Goal: Task Accomplishment & Management: Complete application form

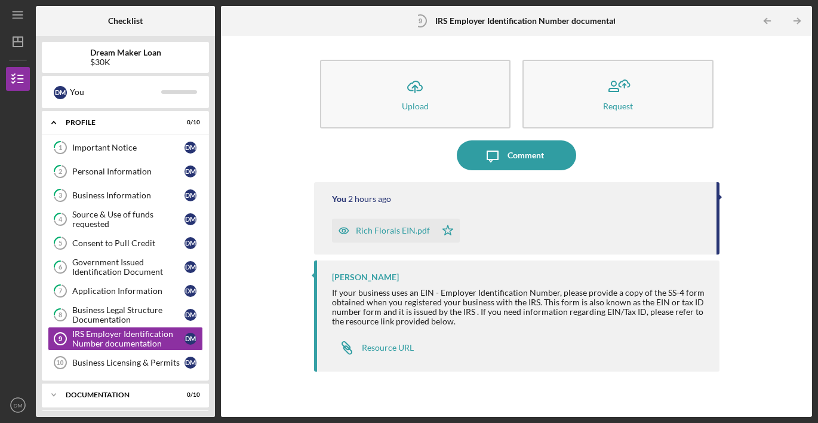
scroll to position [32, 0]
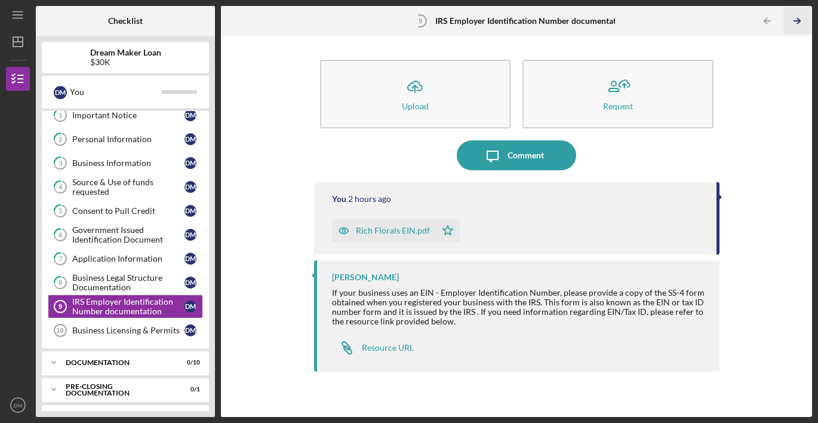
click at [799, 22] on icon "Icon/Table Pagination Arrow" at bounding box center [797, 21] width 27 height 27
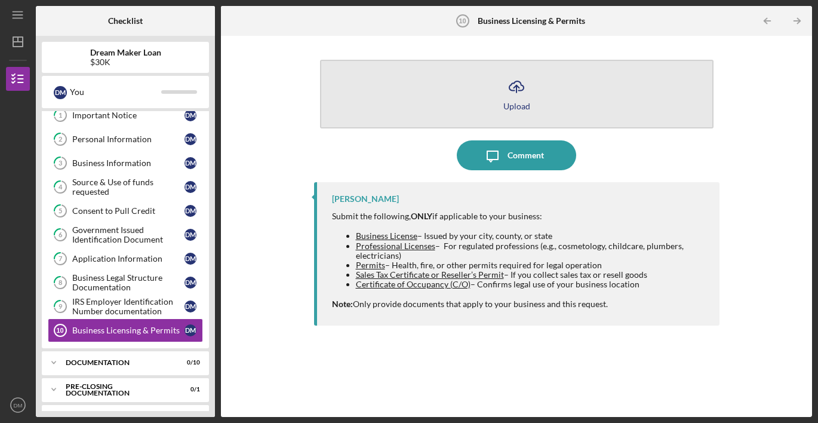
click at [500, 85] on button "Icon/Upload Upload" at bounding box center [516, 94] width 393 height 69
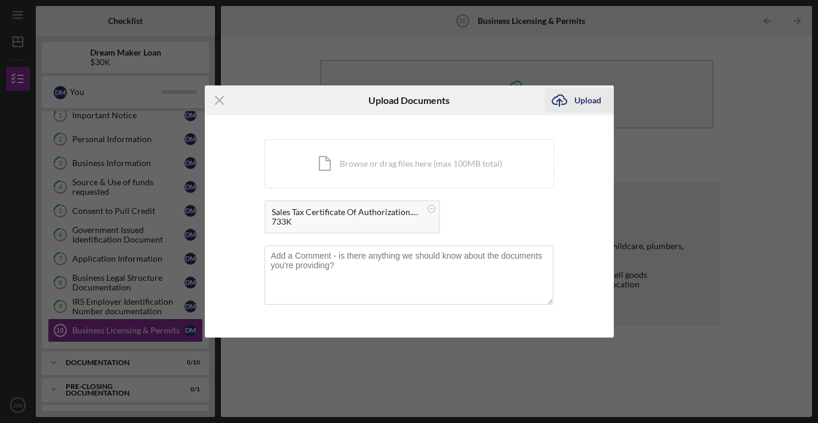
click at [573, 100] on icon "Icon/Upload" at bounding box center [559, 100] width 30 height 30
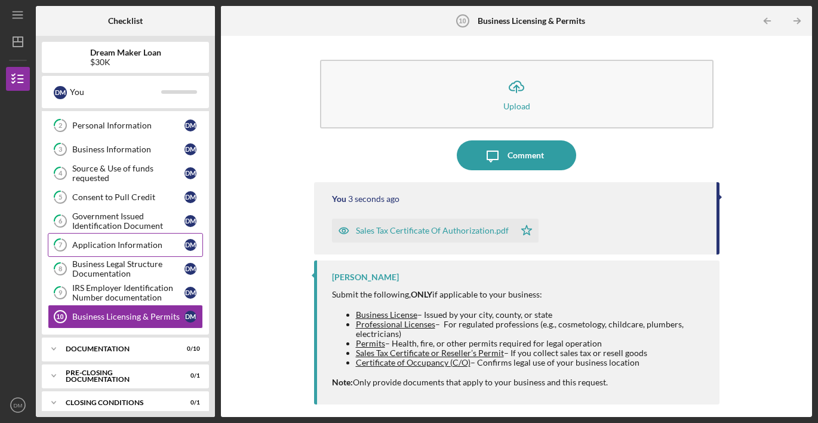
scroll to position [56, 0]
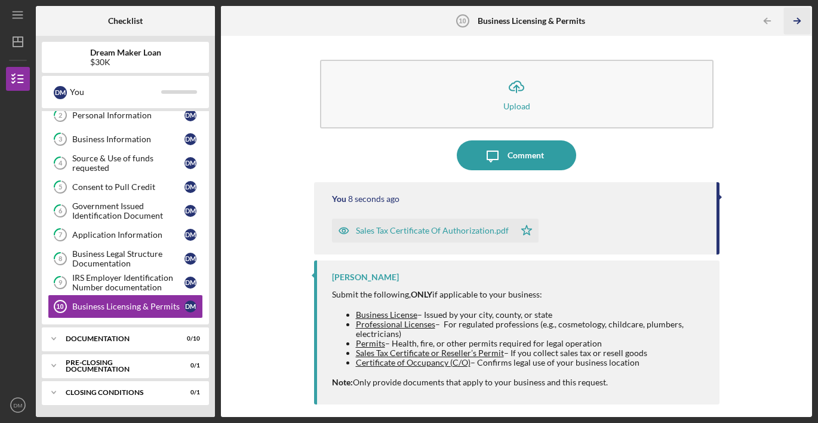
click at [796, 20] on icon "Icon/Table Pagination Arrow" at bounding box center [797, 21] width 27 height 27
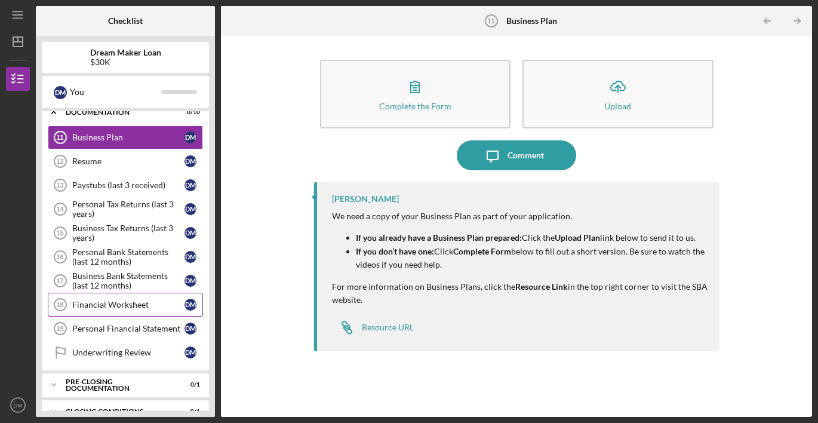
scroll to position [301, 0]
